Goal: Task Accomplishment & Management: Manage account settings

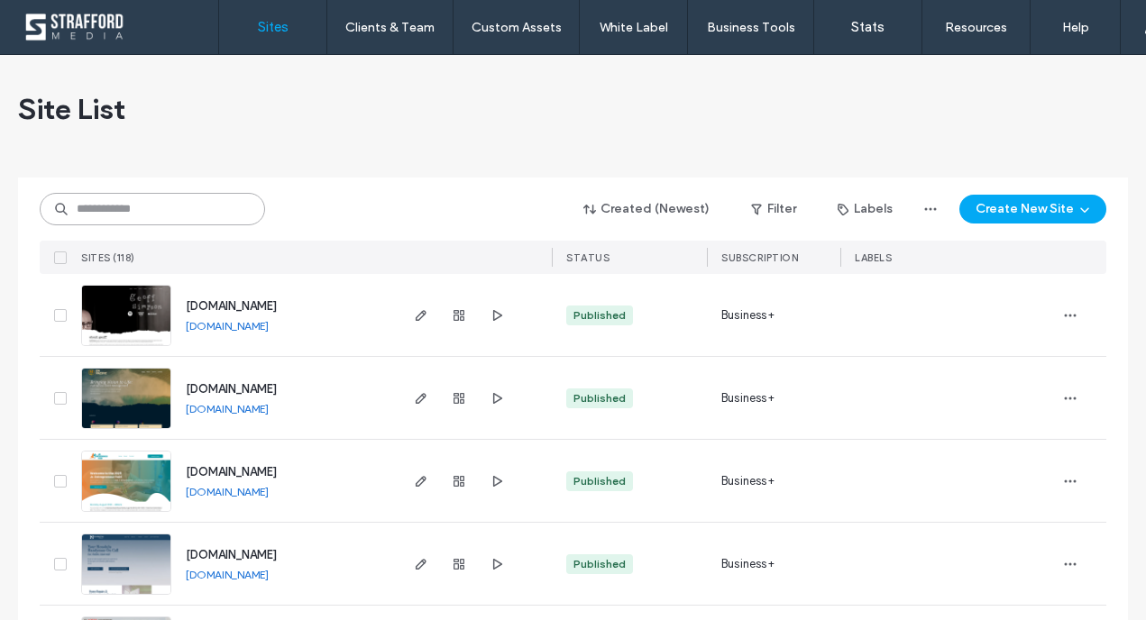
click at [103, 213] on input at bounding box center [152, 209] width 225 height 32
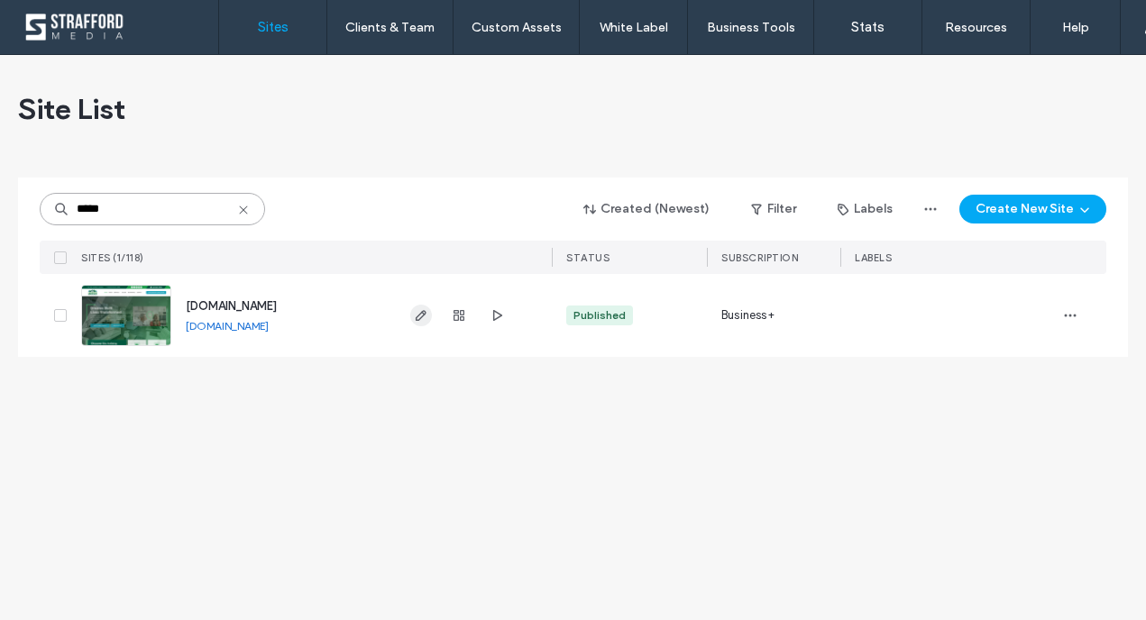
type input "*****"
click at [418, 317] on use "button" at bounding box center [421, 315] width 11 height 11
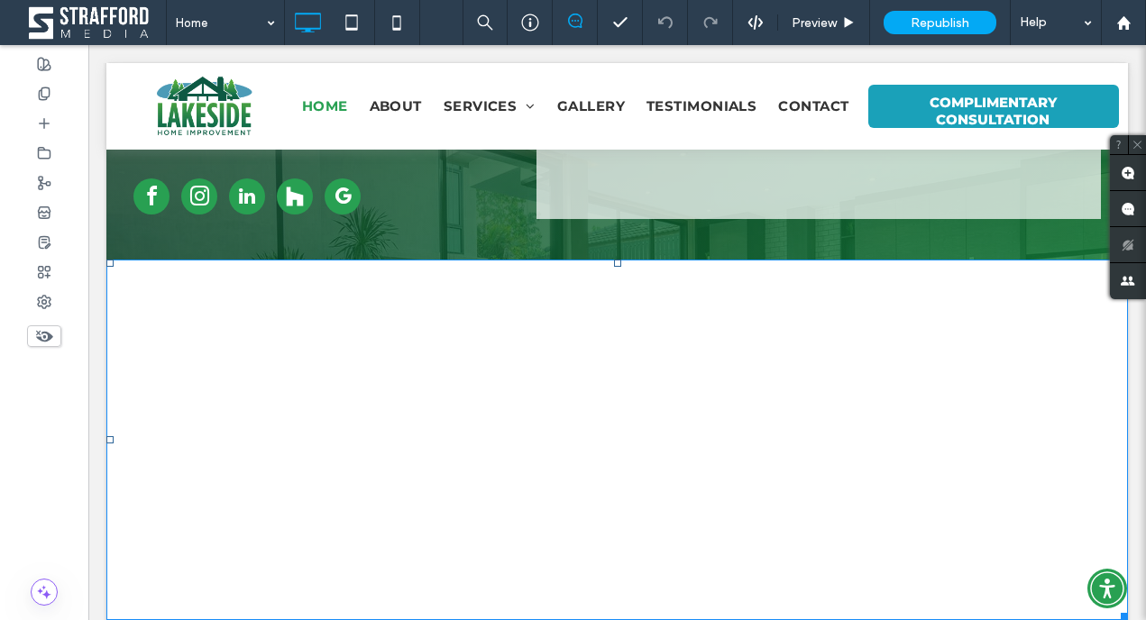
scroll to position [7947, 0]
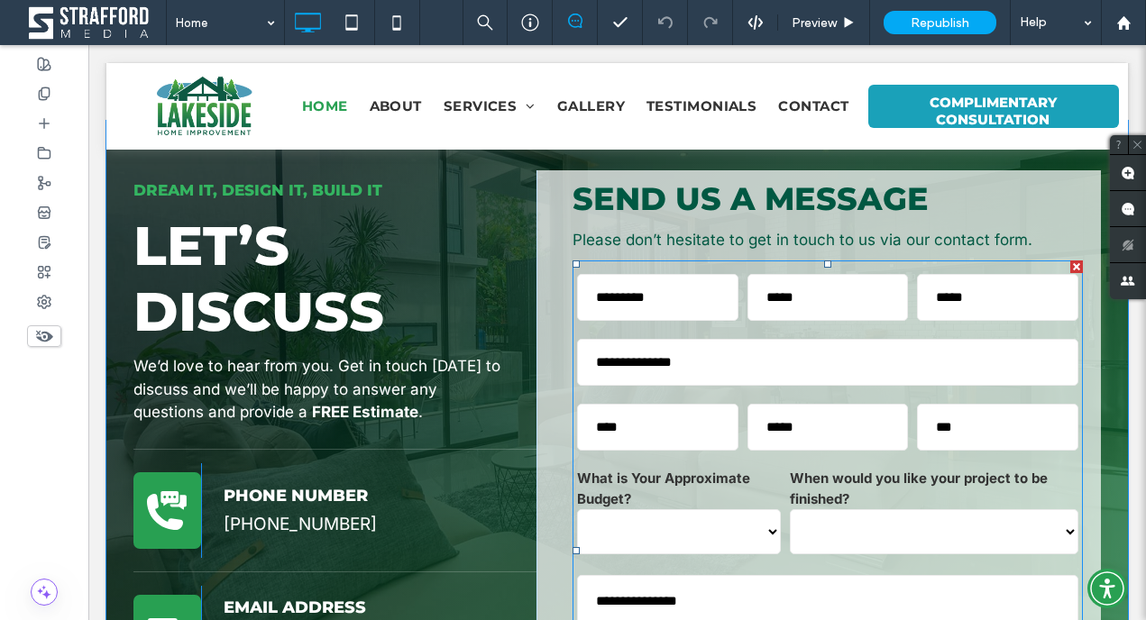
click at [574, 464] on div "**********" at bounding box center [679, 511] width 213 height 95
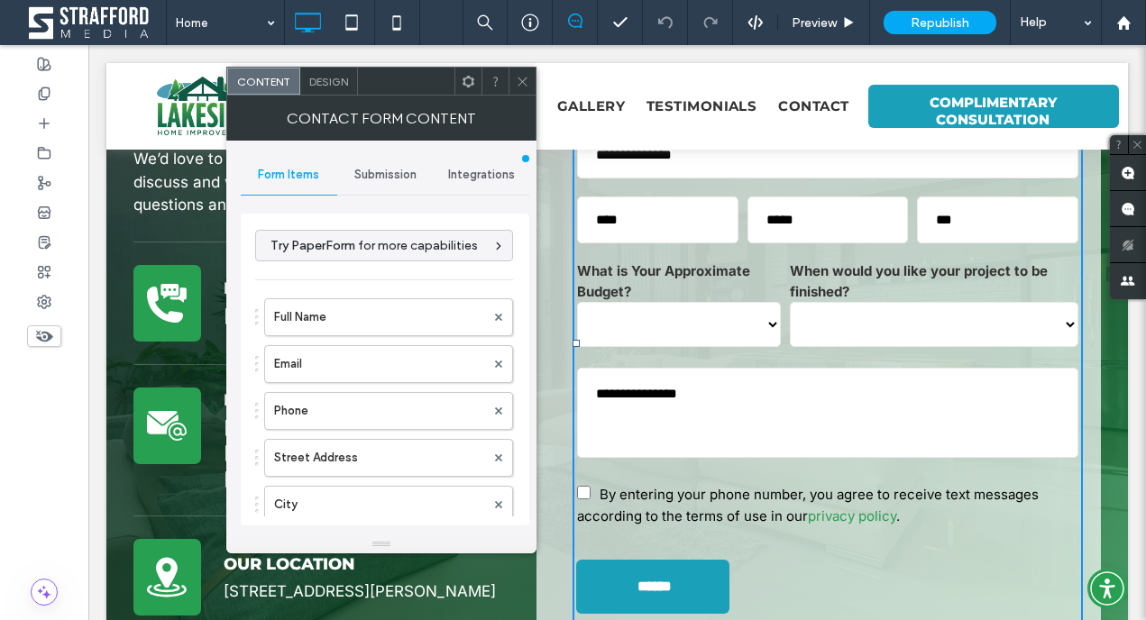
scroll to position [7606, 0]
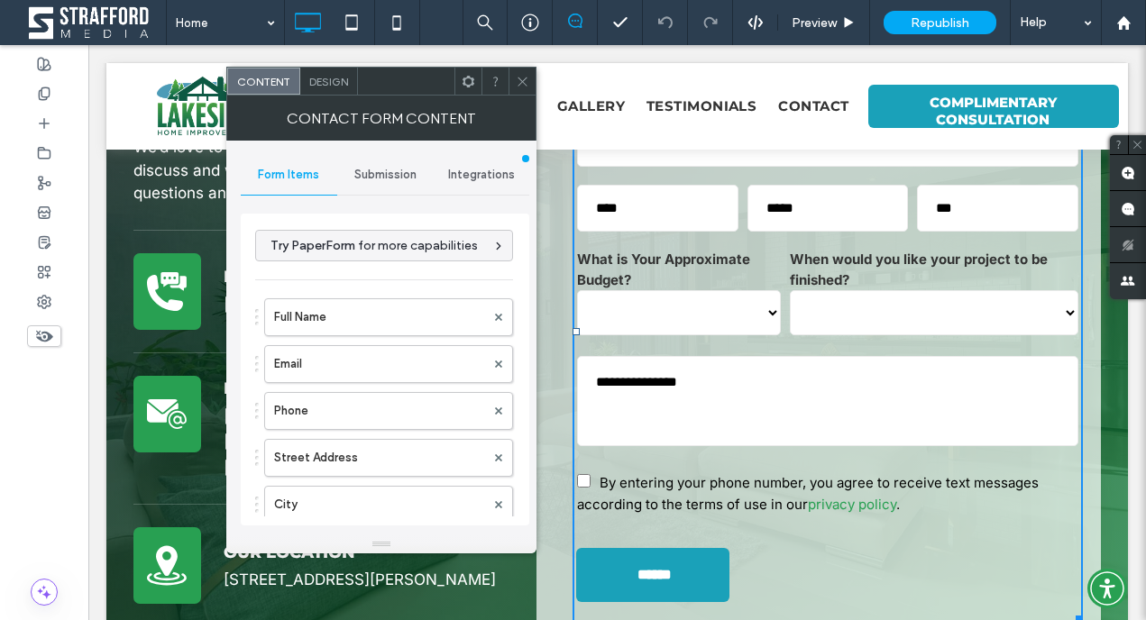
click at [521, 81] on use at bounding box center [522, 81] width 9 height 9
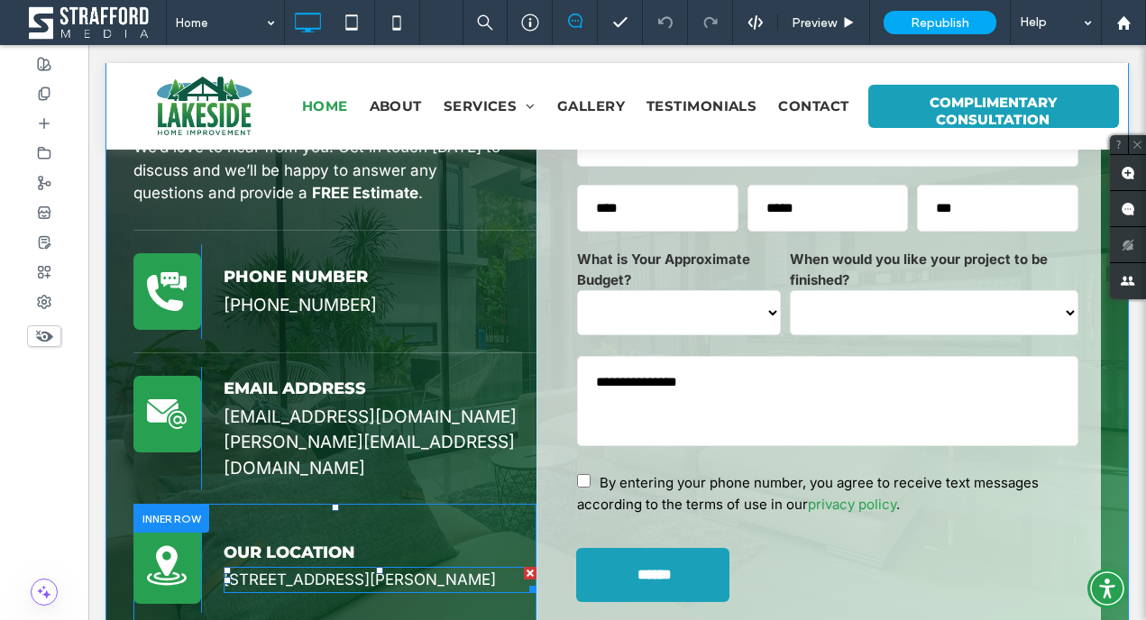
click at [299, 571] on span "76 Turkey Lane, Furlong PA 18925" at bounding box center [360, 580] width 272 height 18
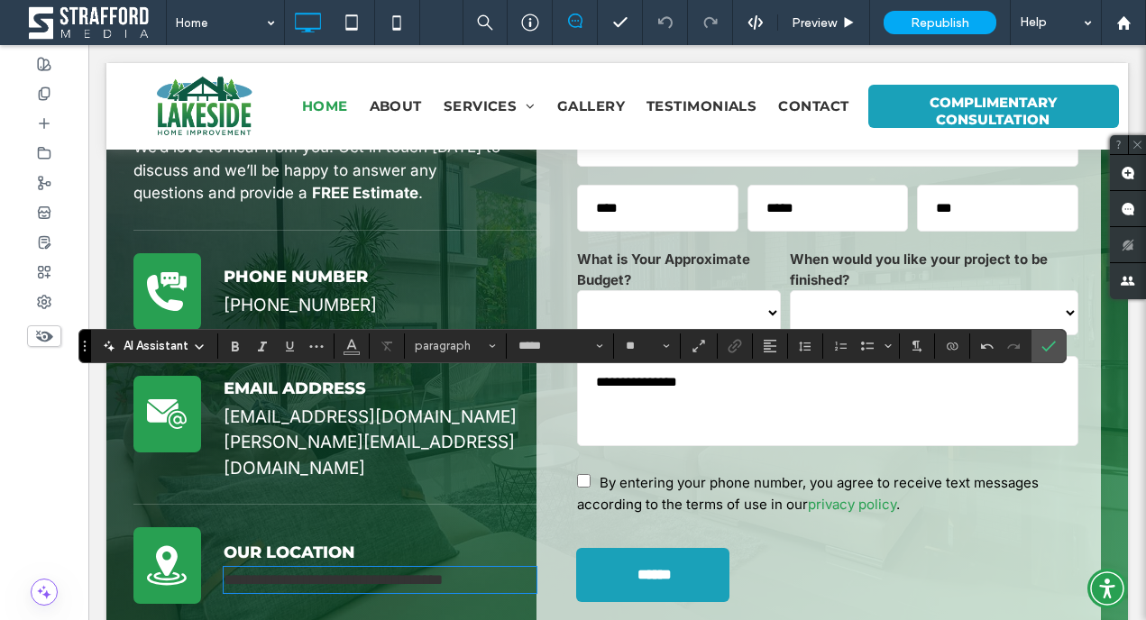
scroll to position [0, 0]
click at [352, 573] on span "**********" at bounding box center [333, 580] width 219 height 15
click at [355, 350] on icon "Color" at bounding box center [352, 344] width 14 height 14
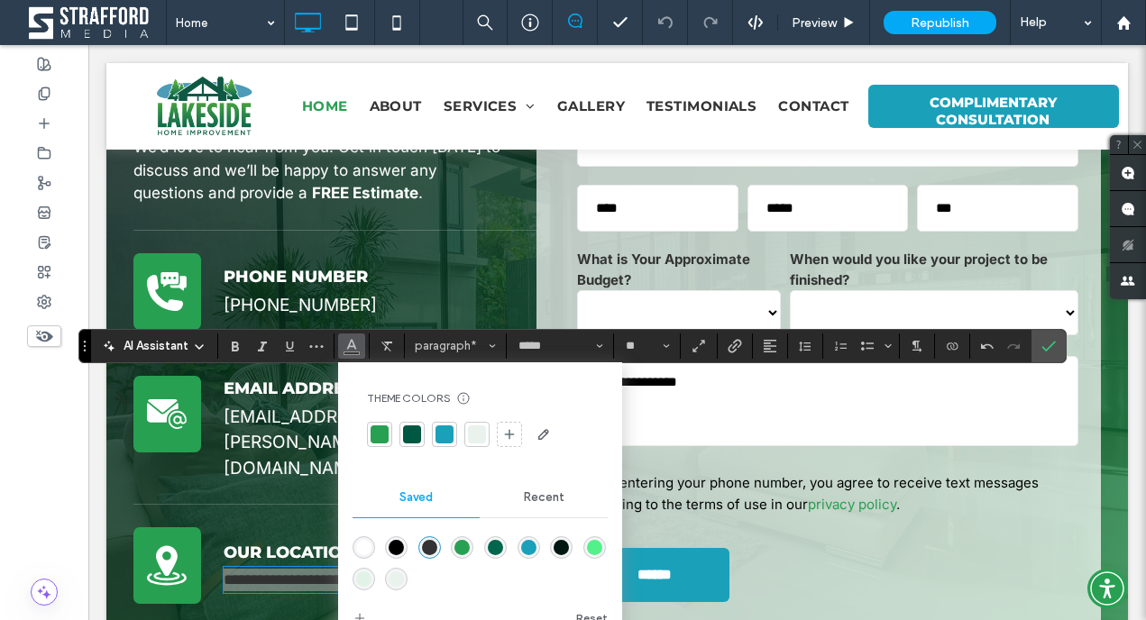
click at [365, 553] on div "rgba(255,255,255,1)" at bounding box center [363, 547] width 15 height 15
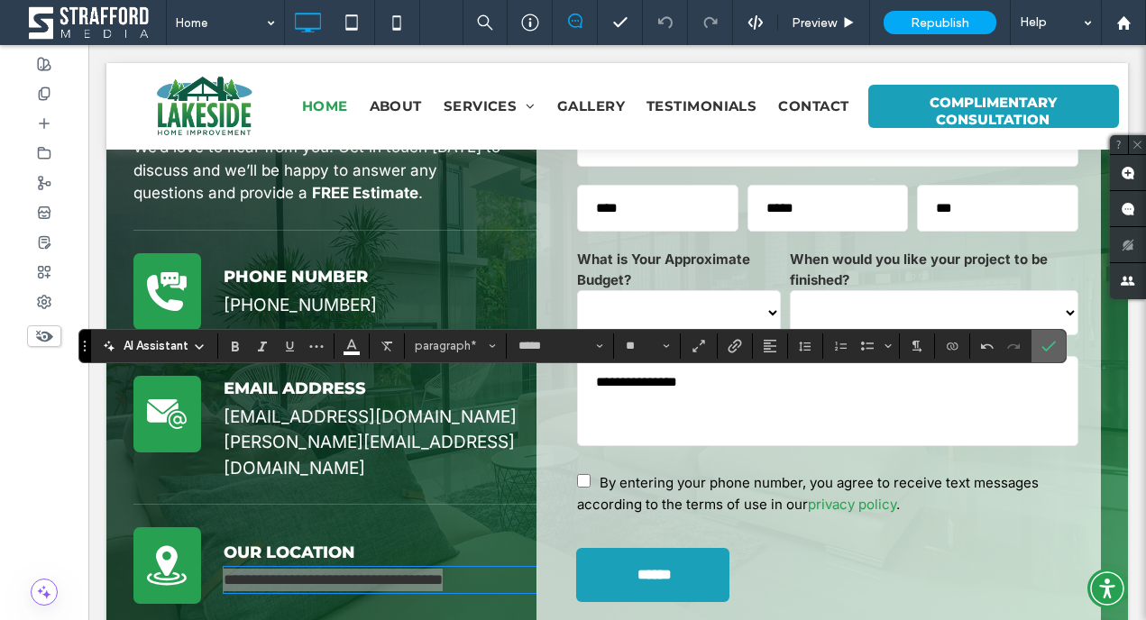
click at [1042, 348] on icon "Confirm" at bounding box center [1049, 346] width 14 height 14
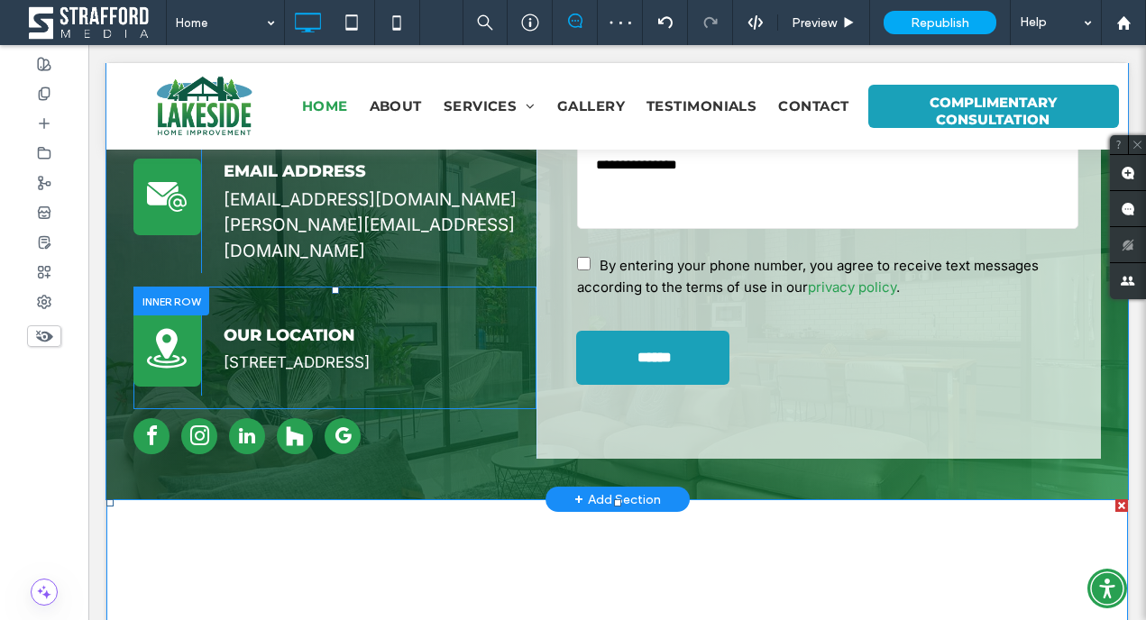
scroll to position [7774, 0]
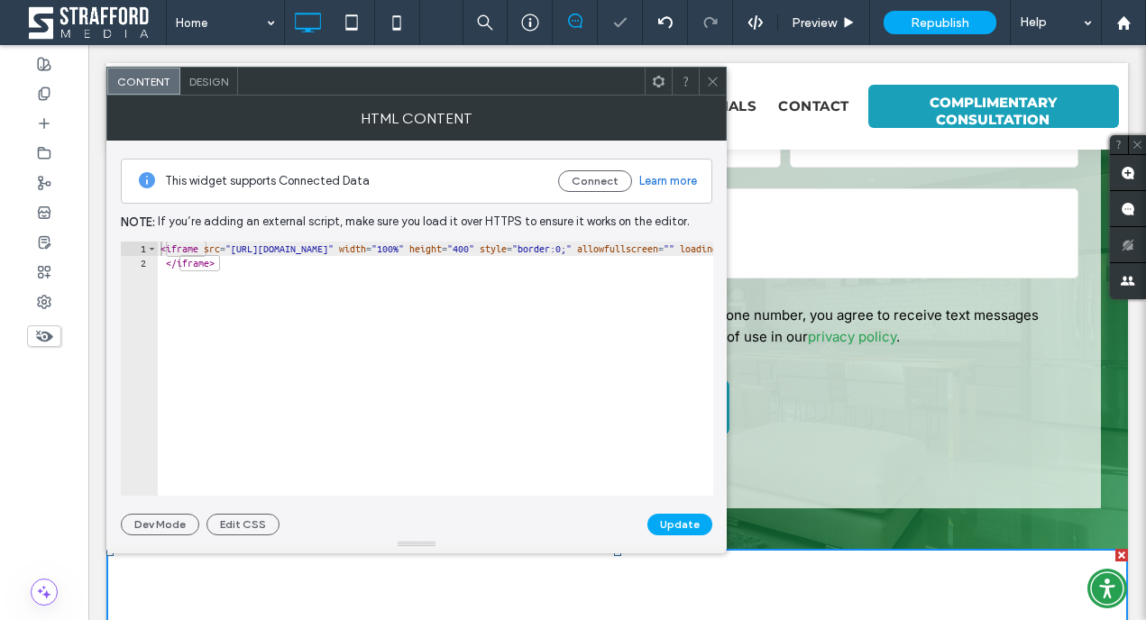
click at [710, 87] on span at bounding box center [713, 81] width 14 height 27
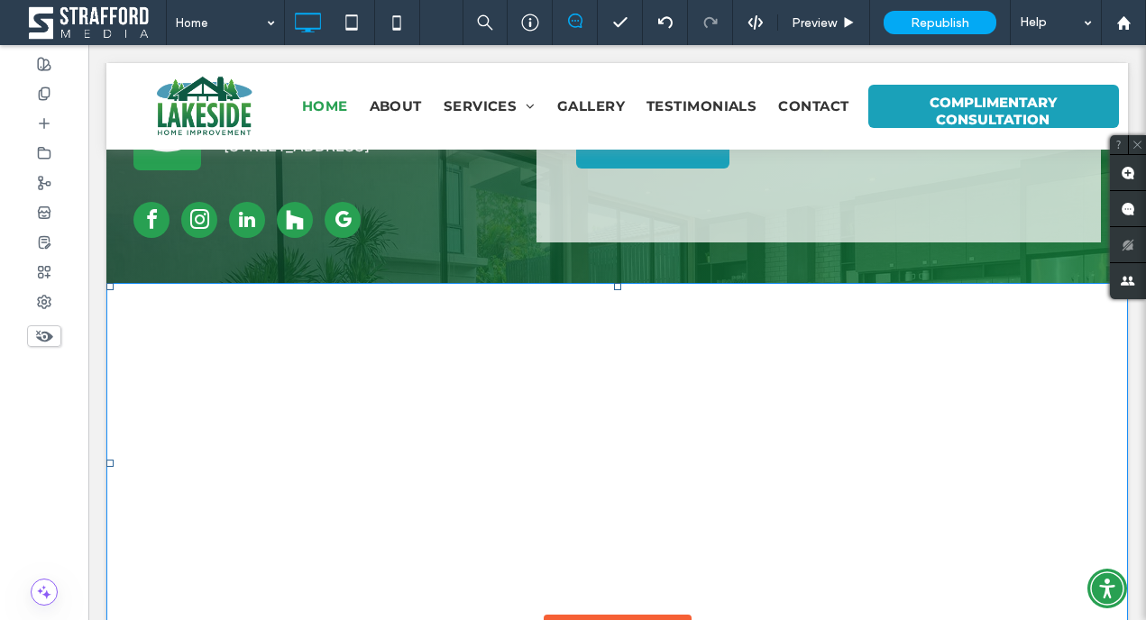
scroll to position [8457, 0]
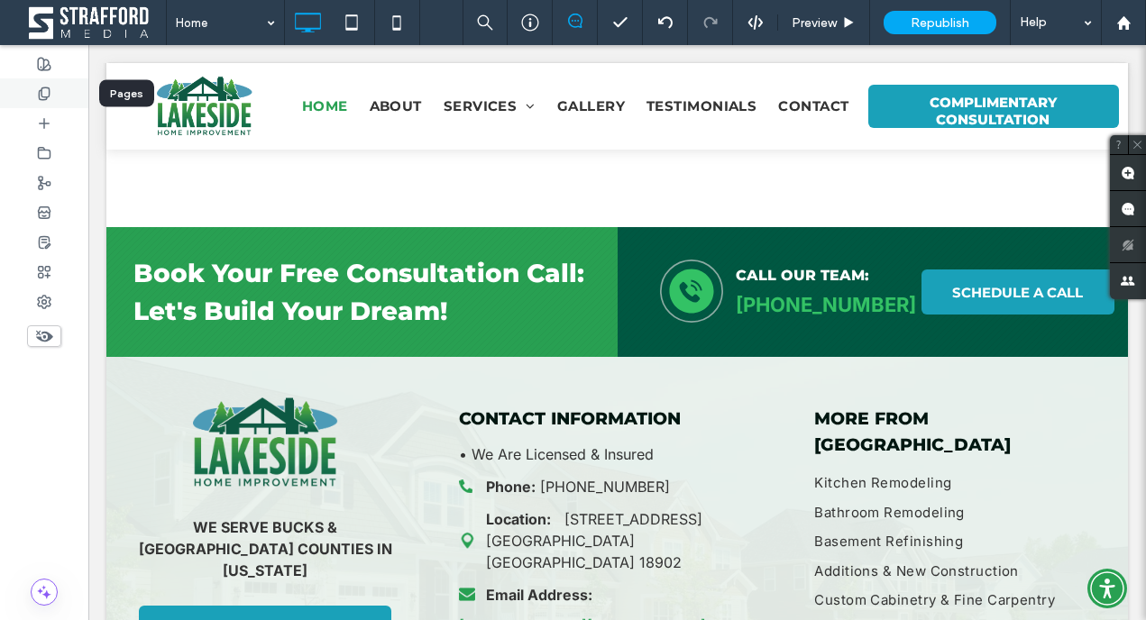
click at [49, 103] on div at bounding box center [44, 93] width 88 height 30
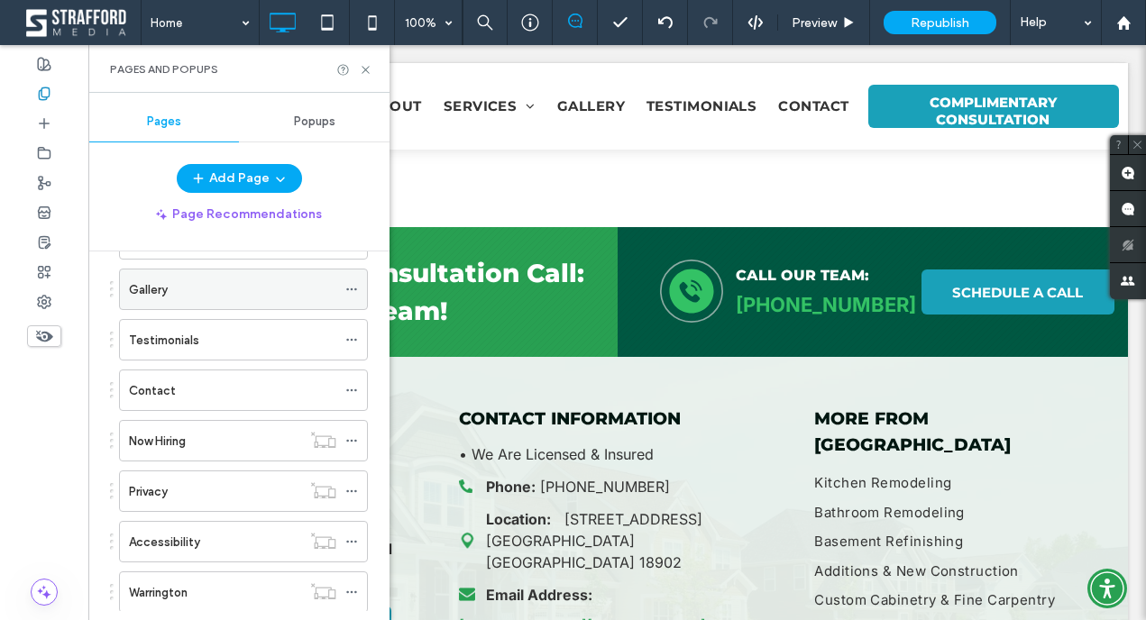
scroll to position [245, 0]
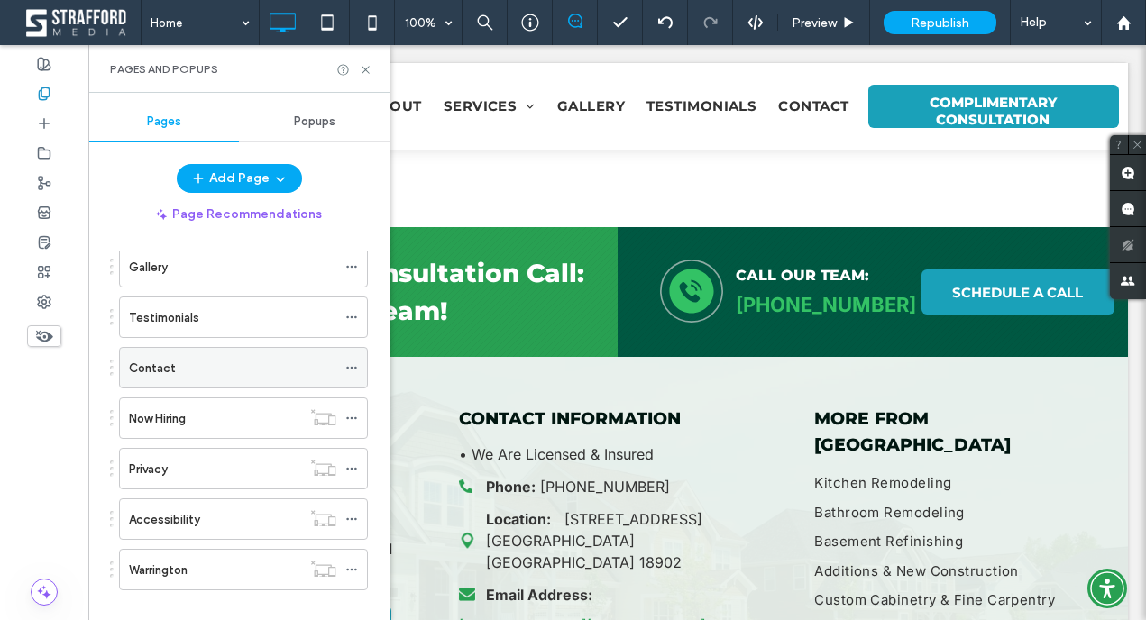
click at [251, 361] on div "Contact" at bounding box center [232, 368] width 207 height 19
click at [372, 69] on icon at bounding box center [366, 70] width 14 height 14
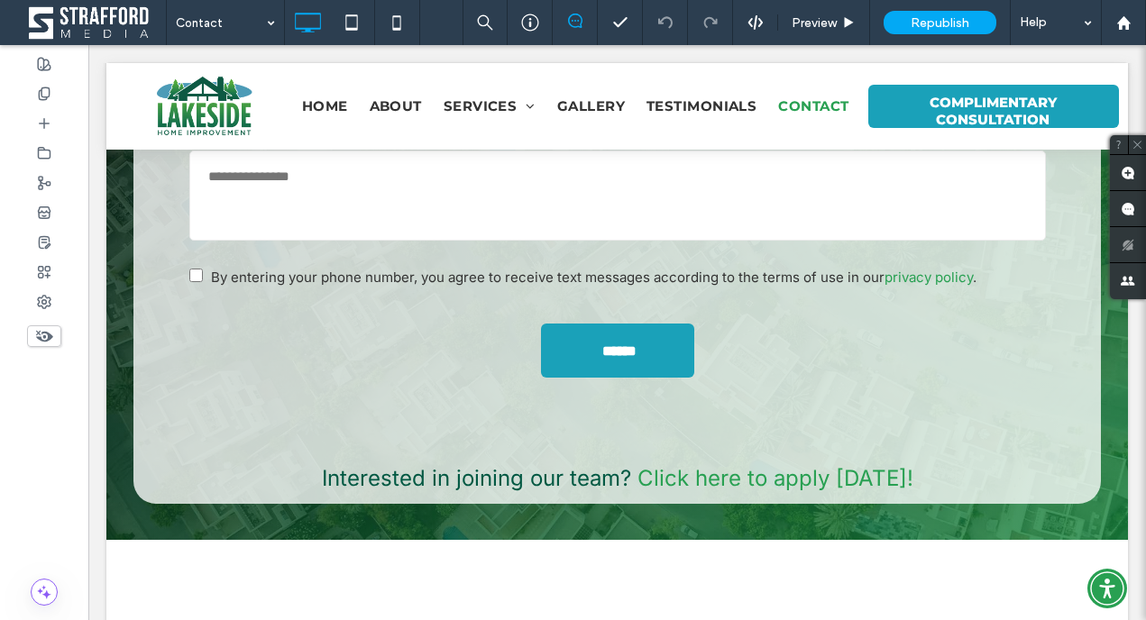
scroll to position [1106, 0]
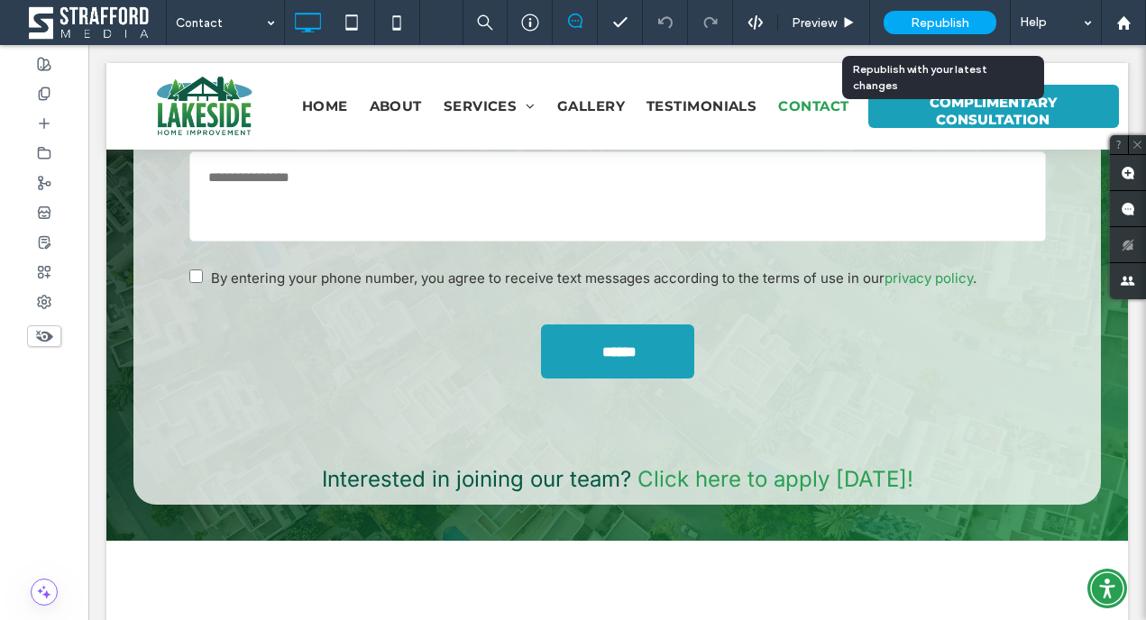
click at [933, 22] on span "Republish" at bounding box center [940, 22] width 59 height 15
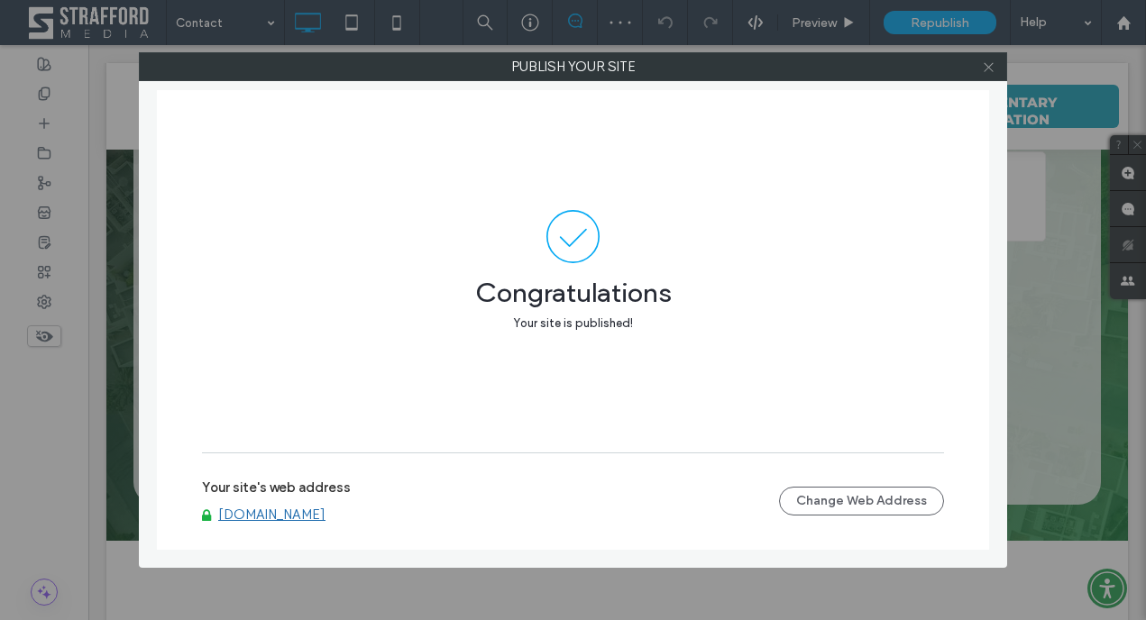
click at [984, 69] on icon at bounding box center [989, 67] width 14 height 14
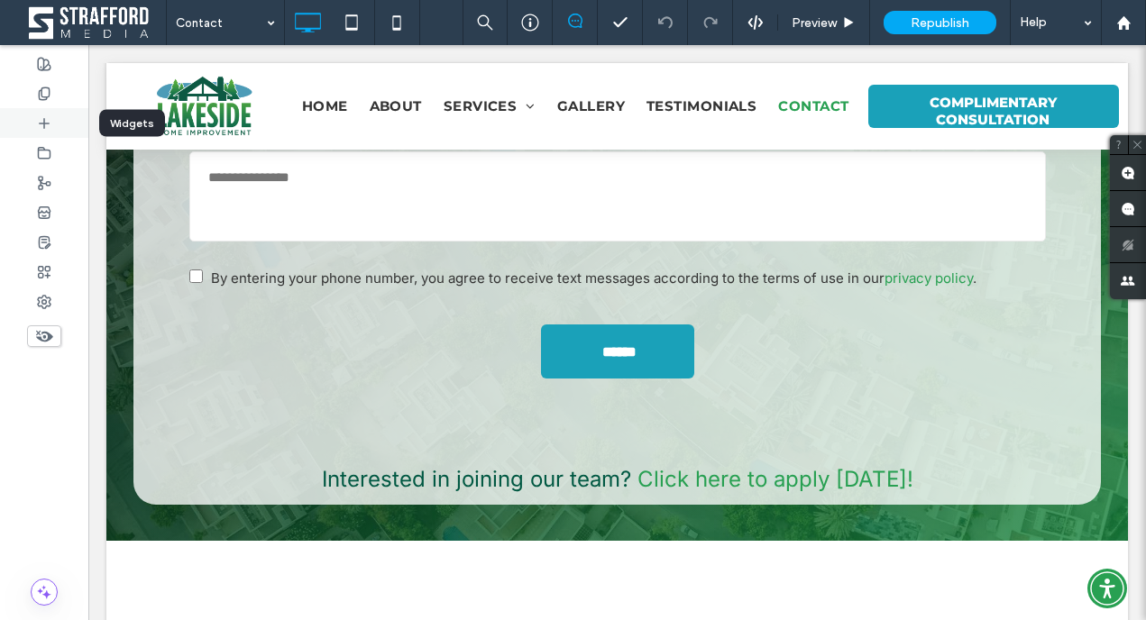
click at [67, 108] on div at bounding box center [44, 123] width 88 height 30
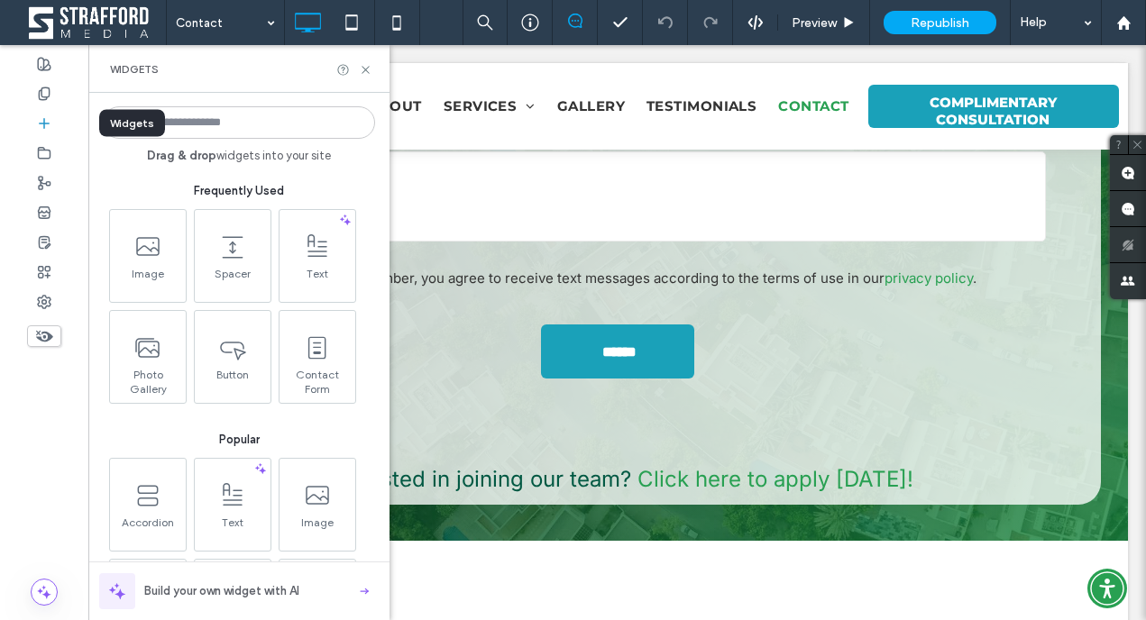
click at [66, 108] on div at bounding box center [44, 123] width 88 height 30
click at [58, 103] on div at bounding box center [44, 93] width 88 height 30
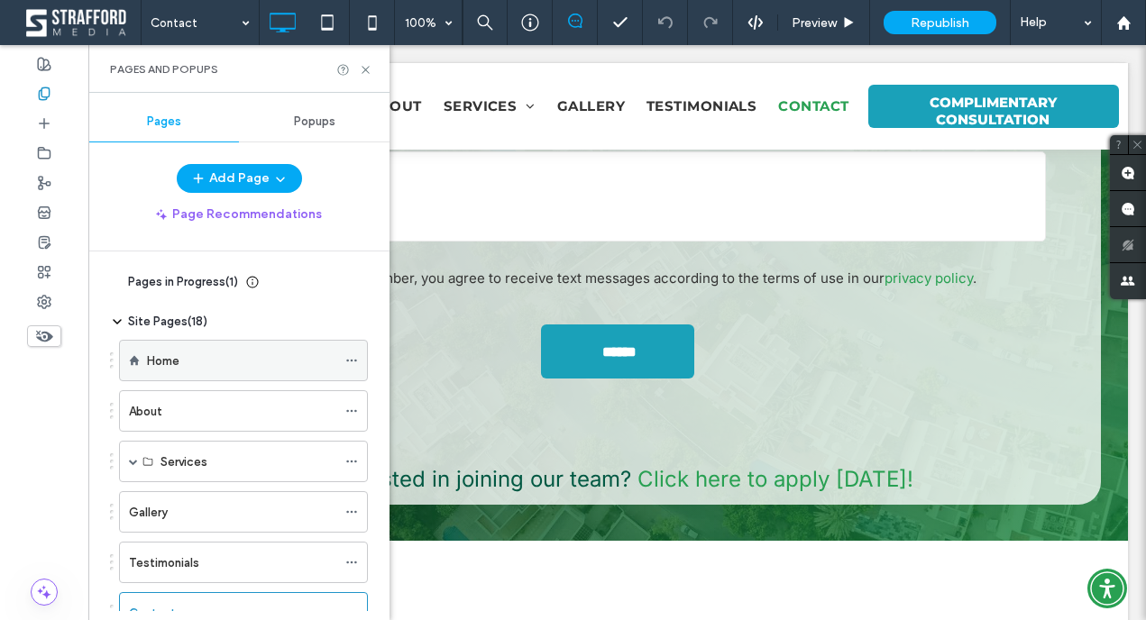
click at [197, 363] on div "Home" at bounding box center [241, 361] width 189 height 19
click at [361, 78] on div "Pages and Popups" at bounding box center [238, 69] width 301 height 48
click at [365, 78] on div "Pages and Popups" at bounding box center [238, 69] width 301 height 48
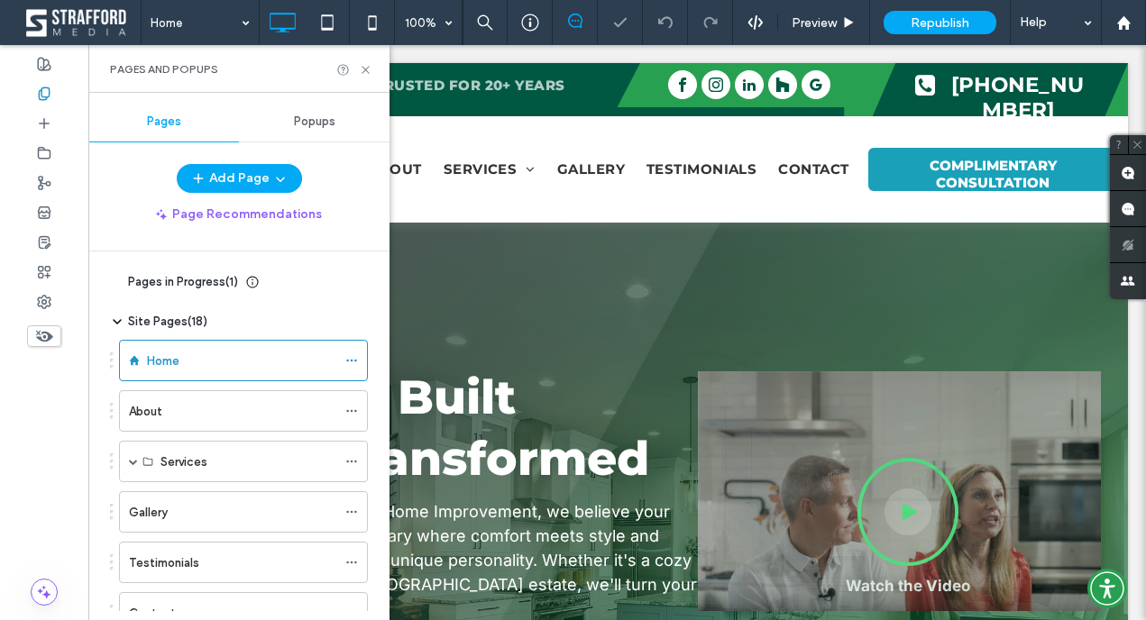
click at [365, 77] on div "Pages and Popups" at bounding box center [238, 69] width 301 height 48
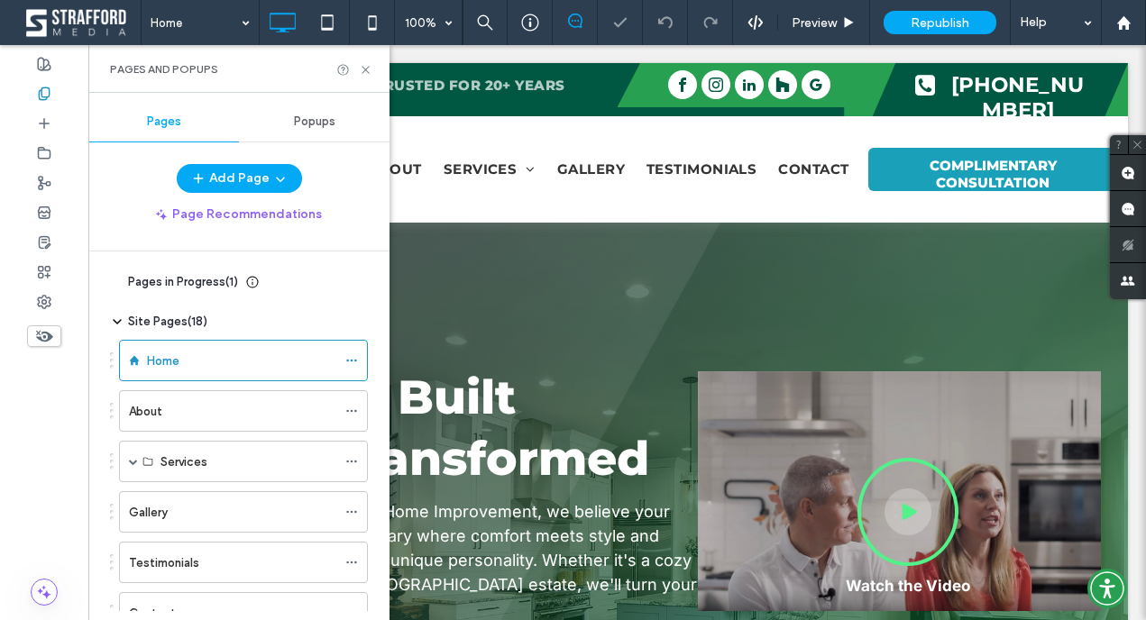
click at [368, 60] on div "Pages and Popups" at bounding box center [238, 69] width 301 height 48
click at [367, 69] on icon at bounding box center [366, 70] width 14 height 14
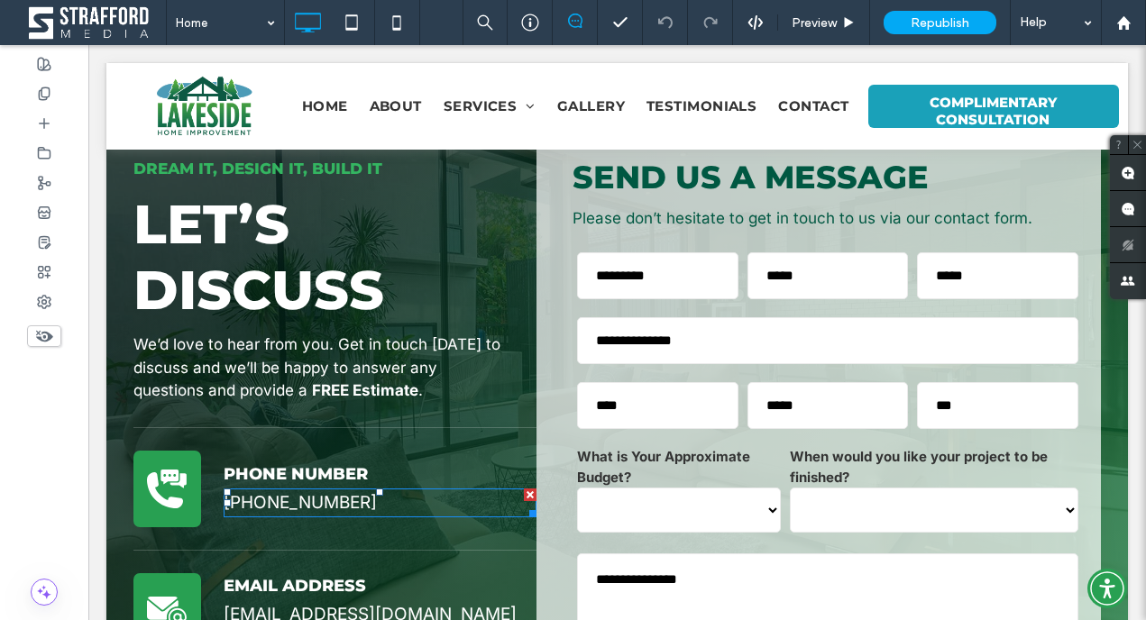
scroll to position [7064, 0]
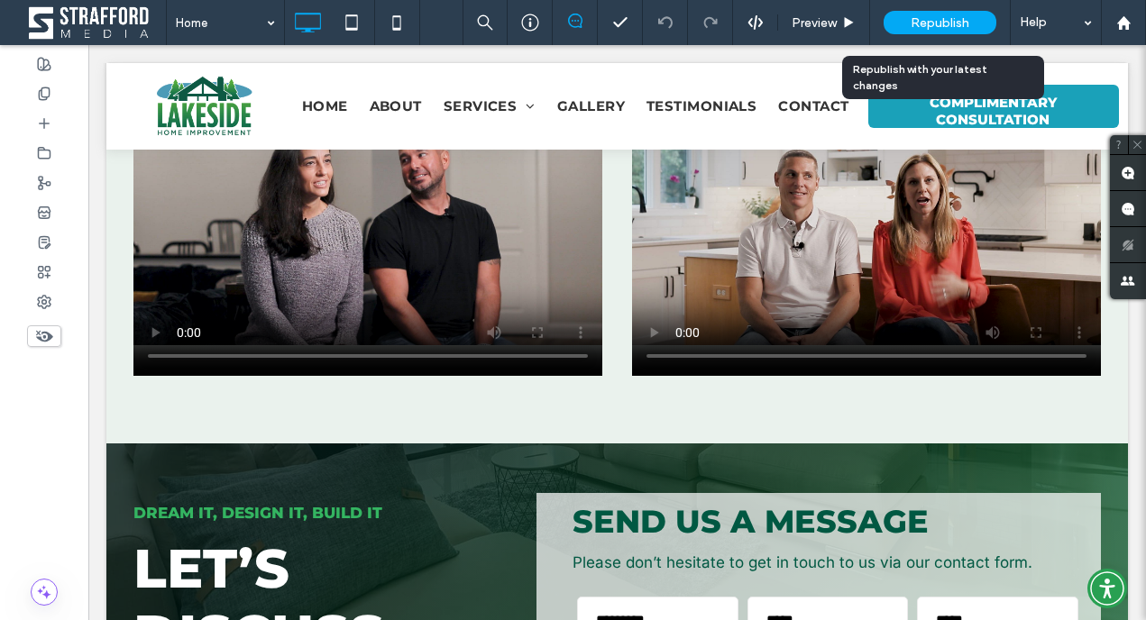
click at [951, 30] on span "Republish" at bounding box center [940, 22] width 59 height 15
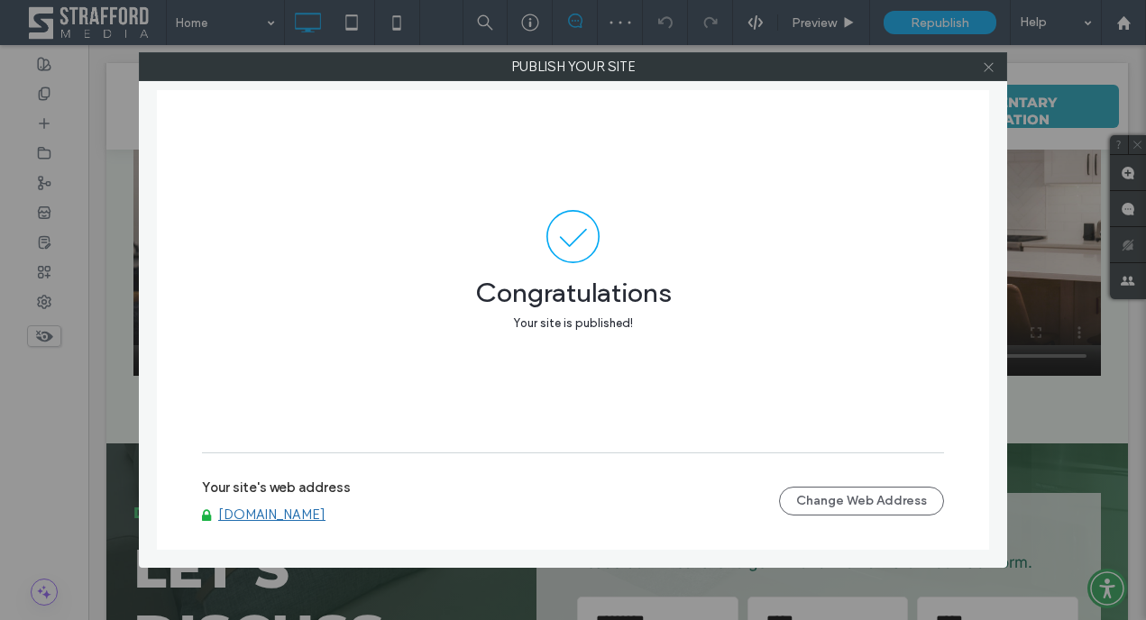
click at [991, 72] on icon at bounding box center [989, 67] width 14 height 14
